Goal: Transaction & Acquisition: Purchase product/service

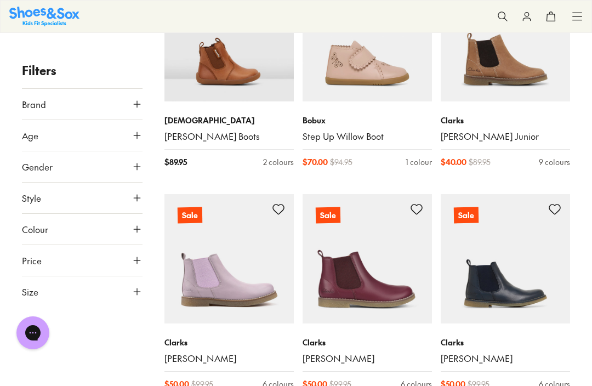
scroll to position [516, 0]
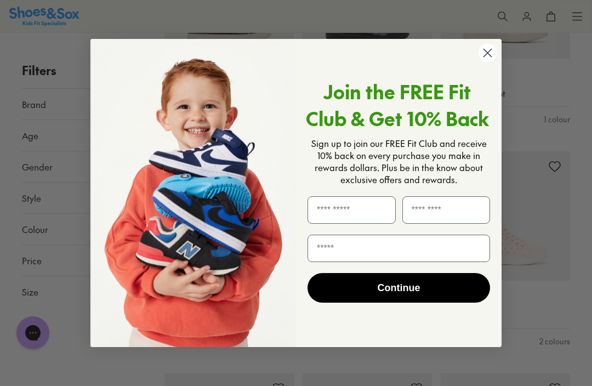
scroll to position [2282, 0]
click at [486, 62] on circle "Close dialog" at bounding box center [488, 53] width 18 height 18
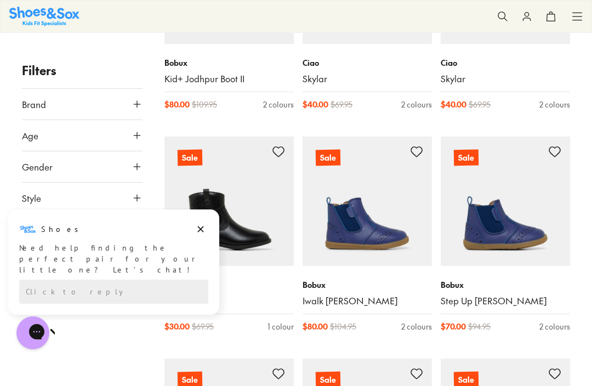
scroll to position [2515, 0]
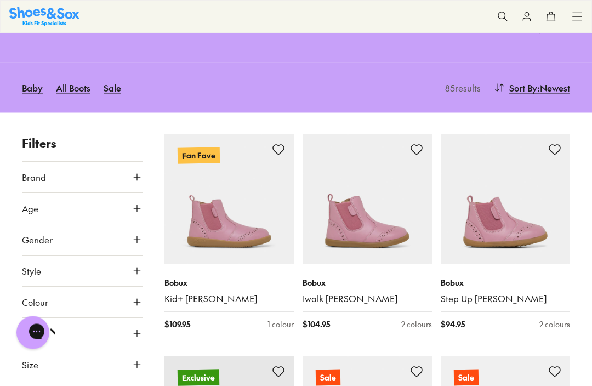
scroll to position [71, 0]
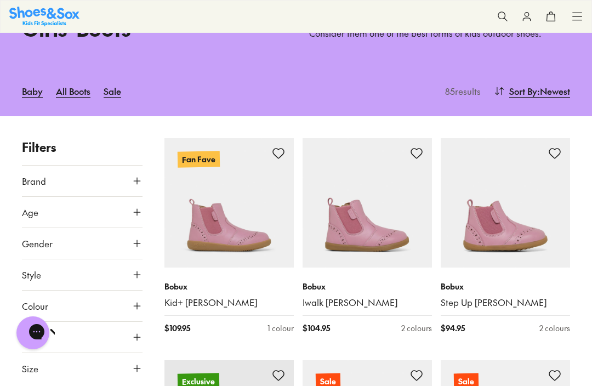
click at [139, 243] on icon at bounding box center [137, 243] width 11 height 11
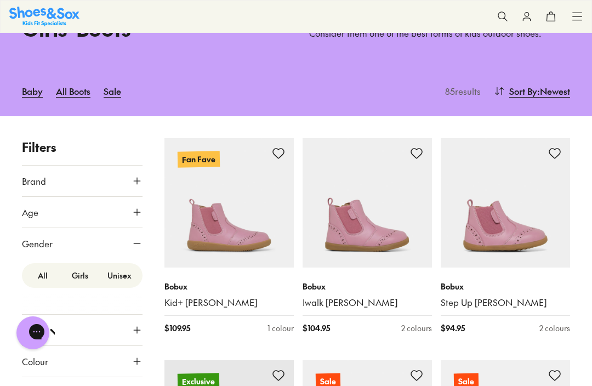
click at [78, 284] on label "Girls" at bounding box center [79, 275] width 37 height 20
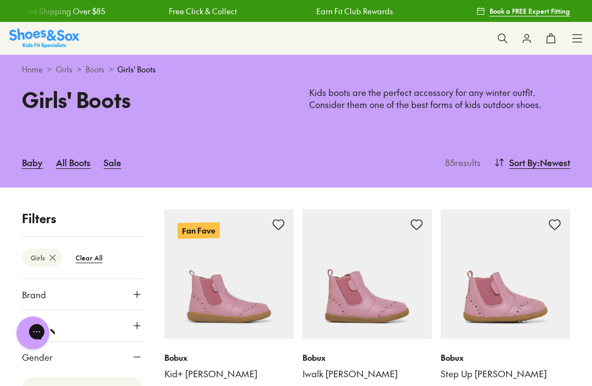
click at [86, 281] on button "Brand" at bounding box center [82, 294] width 121 height 31
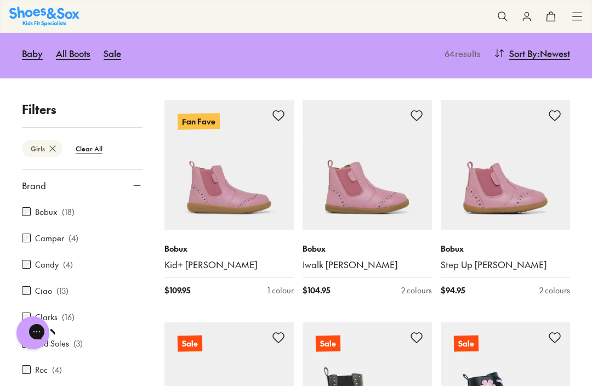
scroll to position [-1, 0]
click at [140, 183] on icon at bounding box center [137, 185] width 11 height 11
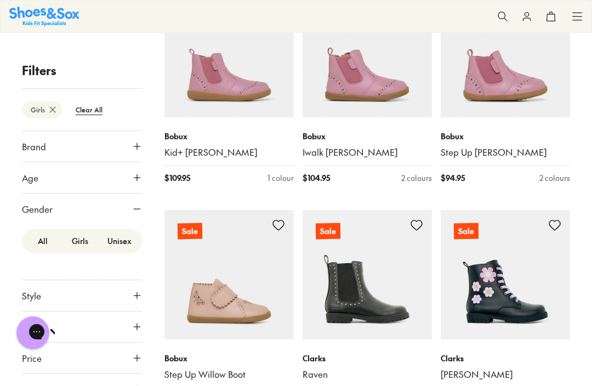
scroll to position [215, 0]
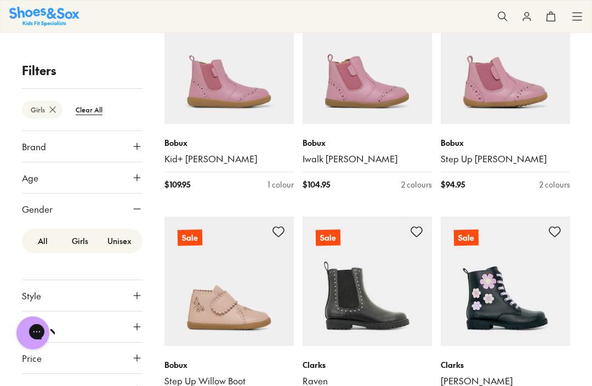
click at [135, 214] on button "Gender" at bounding box center [82, 209] width 121 height 31
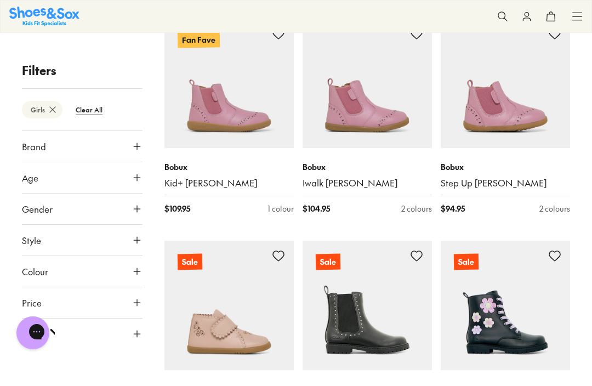
scroll to position [194, 0]
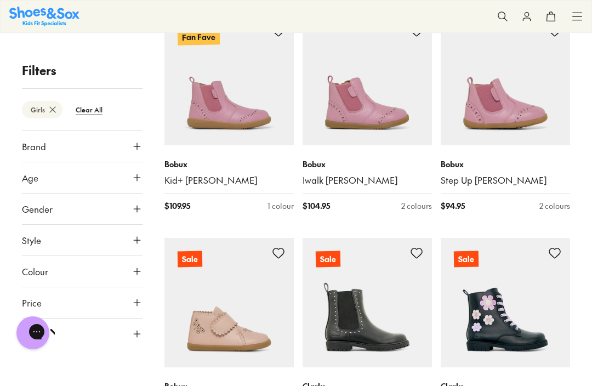
click at [140, 268] on icon at bounding box center [137, 271] width 11 height 11
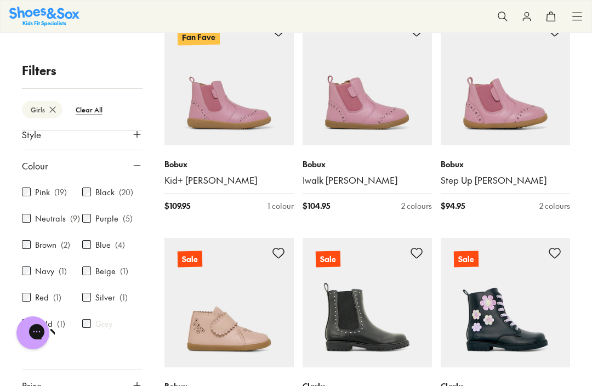
scroll to position [114, 0]
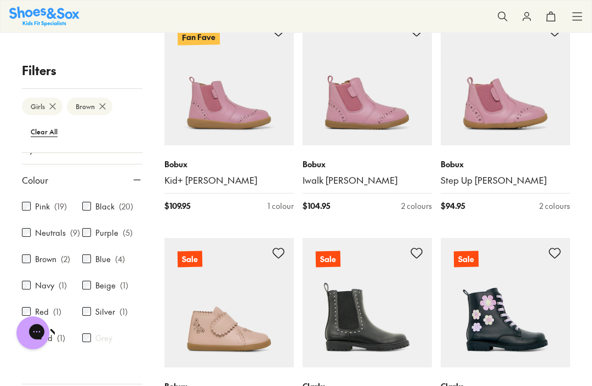
scroll to position [116, 0]
